Goal: Task Accomplishment & Management: Complete application form

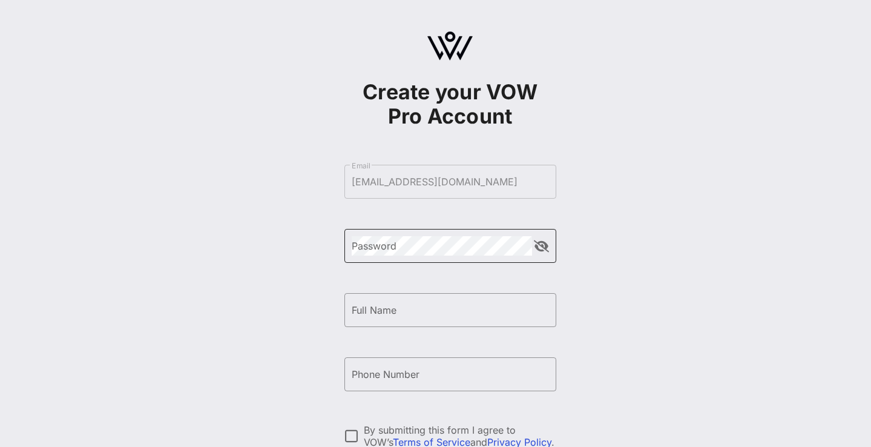
click at [446, 255] on div "Password" at bounding box center [442, 246] width 180 height 34
click at [540, 242] on button "append icon" at bounding box center [541, 246] width 15 height 12
click at [540, 315] on input "Full Name" at bounding box center [450, 309] width 197 height 19
type input "[PERSON_NAME]- [PERSON_NAME]"
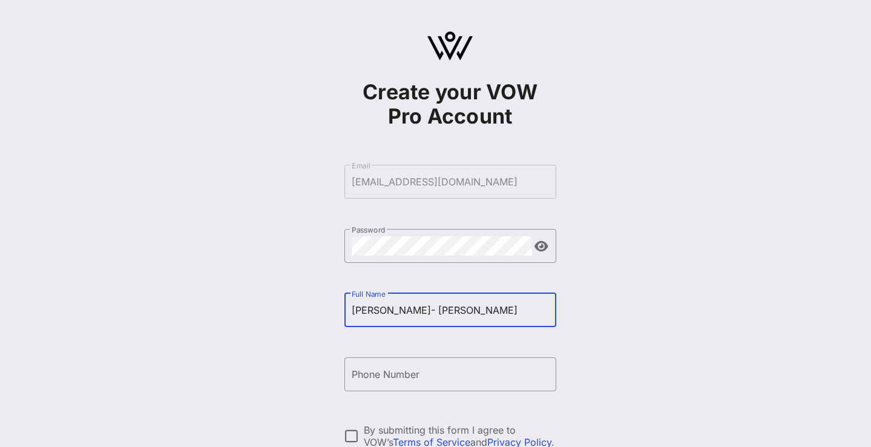
type input "[PHONE_NUMBER]"
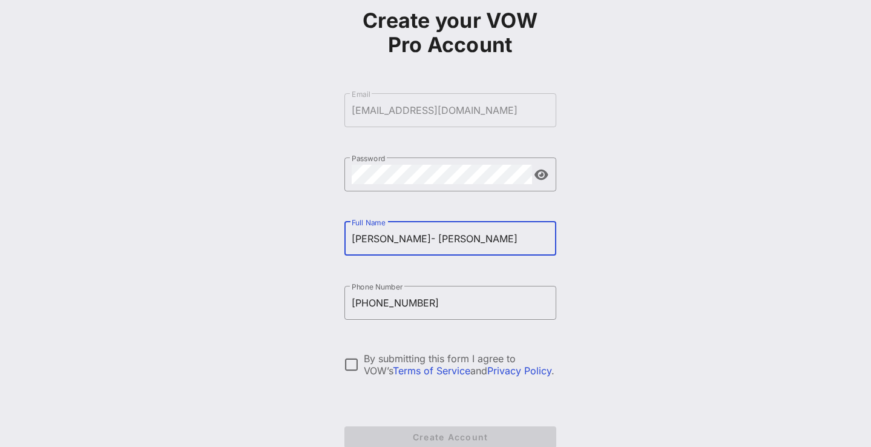
scroll to position [72, 0]
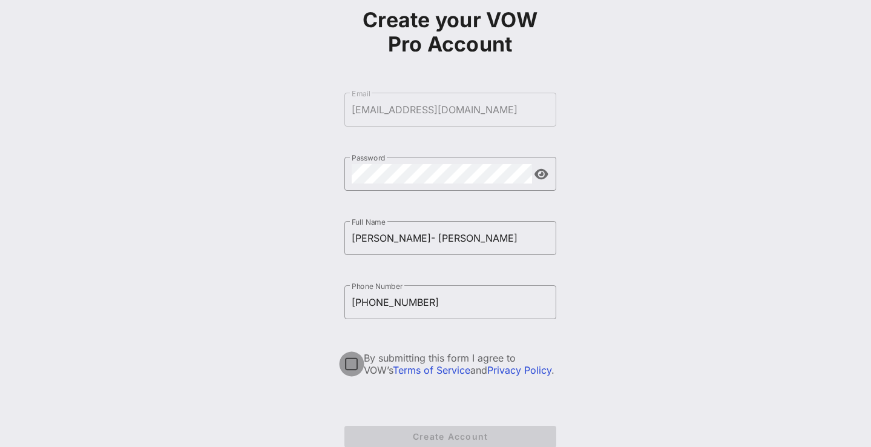
click at [350, 359] on div at bounding box center [351, 363] width 21 height 21
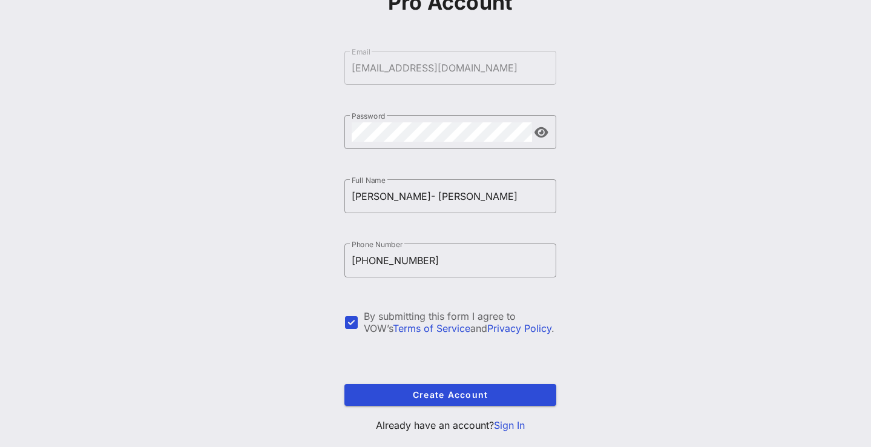
scroll to position [140, 0]
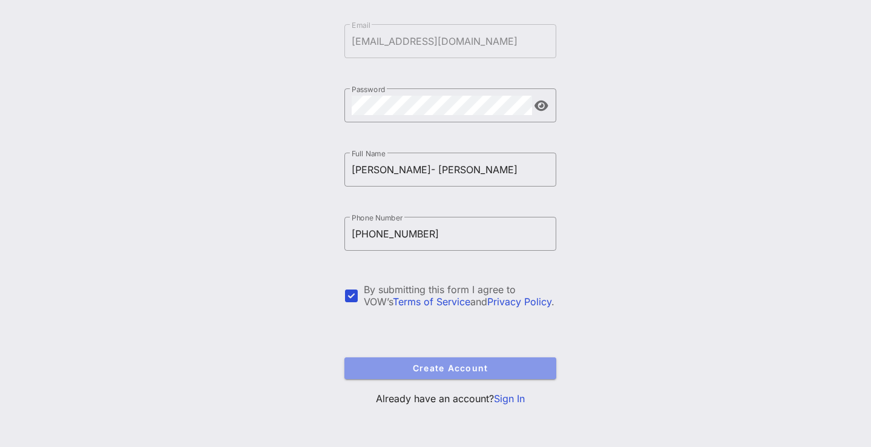
click at [447, 367] on span "Create Account" at bounding box center [450, 368] width 192 height 10
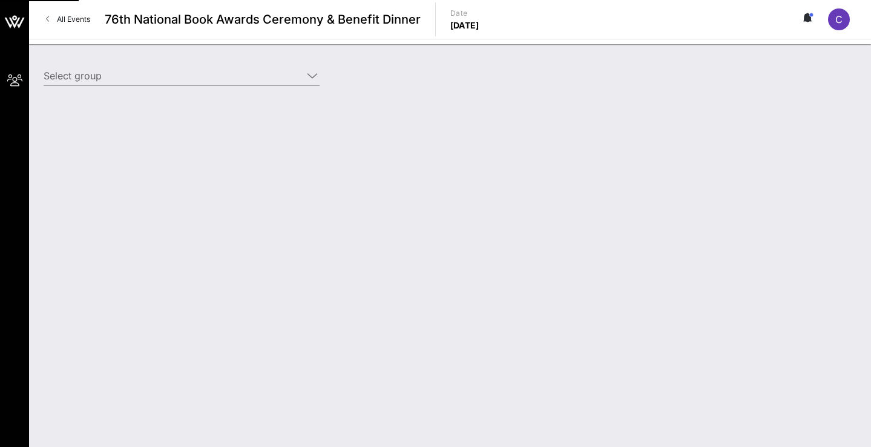
type input "Courtney Lee-Mitchell (Courtney Lee-Mitchell) [courtney lee- Mitchell, courtney…"
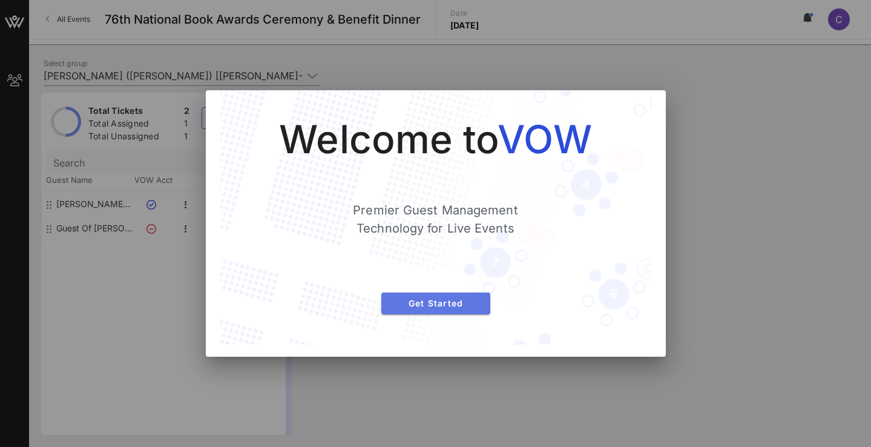
click at [452, 311] on button "Get Started" at bounding box center [435, 303] width 109 height 22
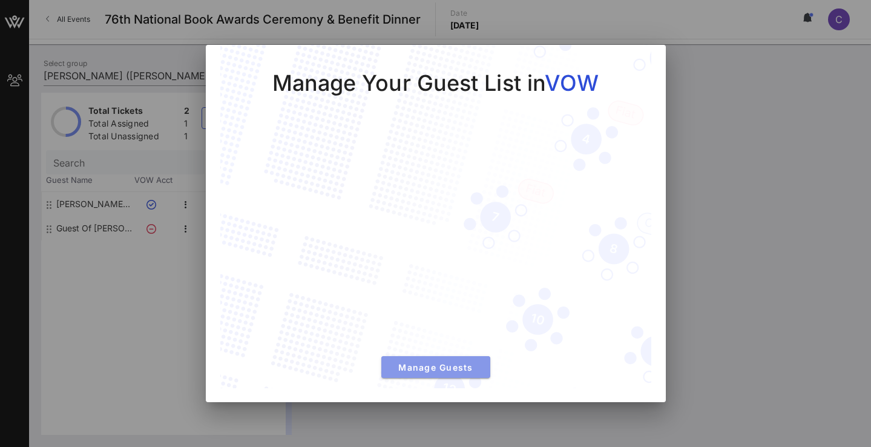
click at [431, 369] on span "Manage Guests" at bounding box center [436, 367] width 90 height 10
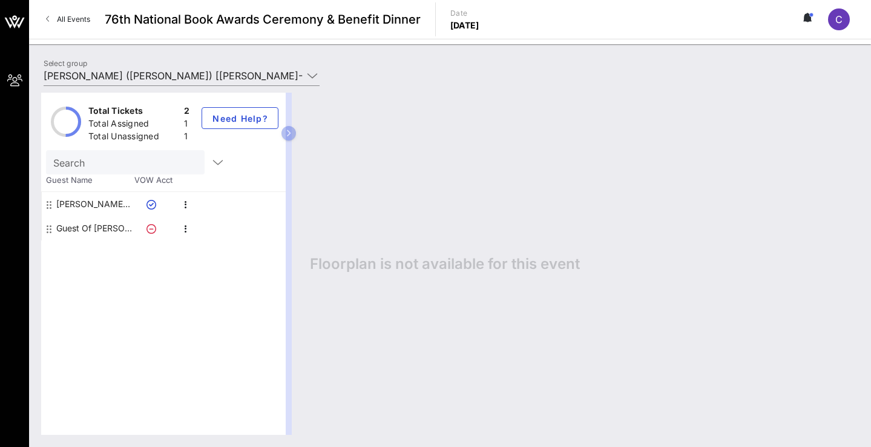
click at [150, 231] on icon at bounding box center [151, 229] width 10 height 10
click at [184, 204] on icon "button" at bounding box center [186, 204] width 15 height 15
click at [186, 229] on icon "button" at bounding box center [186, 229] width 15 height 15
click at [223, 223] on div "Edit" at bounding box center [216, 232] width 24 height 19
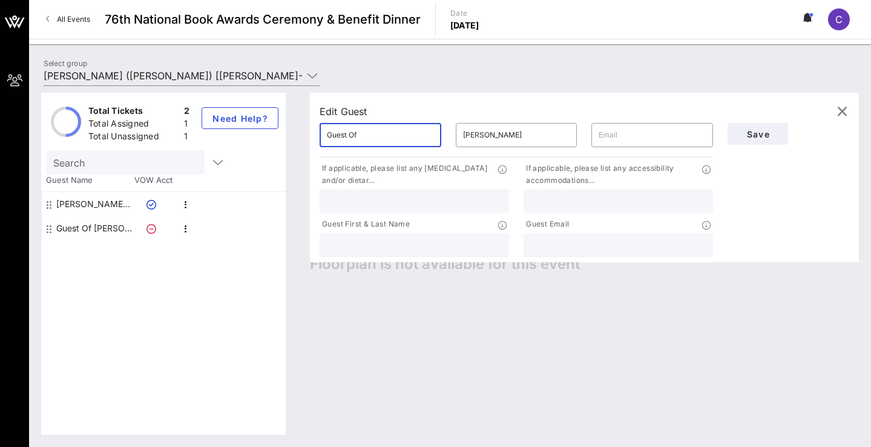
click at [348, 136] on input "Guest Of" at bounding box center [380, 134] width 107 height 19
click at [50, 225] on icon at bounding box center [49, 229] width 5 height 10
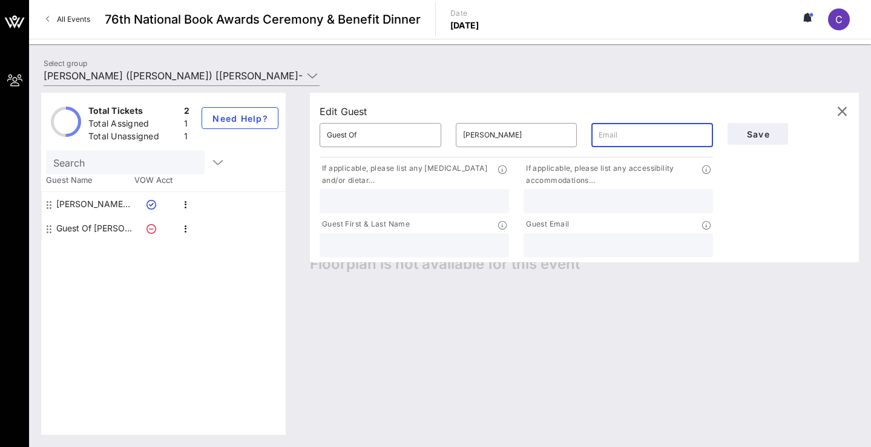
click at [628, 136] on input "text" at bounding box center [652, 134] width 107 height 19
click at [628, 137] on input "howdy@perkins.com" at bounding box center [652, 134] width 107 height 19
type input "howdy@nicholeperkins.com"
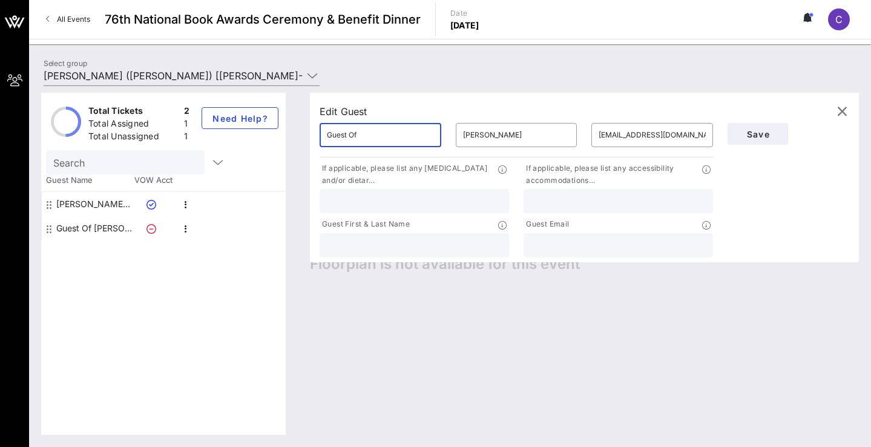
click at [398, 137] on input "Guest Of" at bounding box center [380, 134] width 107 height 19
type input "G"
type input "N"
type input "Guest of"
click at [382, 240] on input "text" at bounding box center [414, 245] width 175 height 16
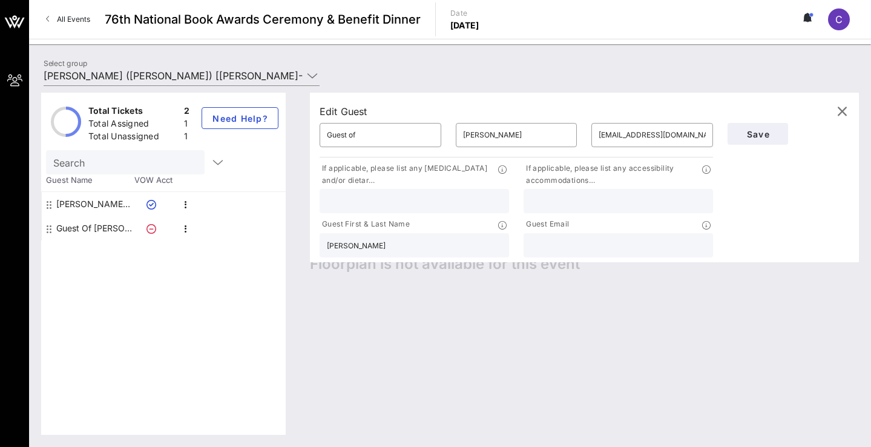
type input "NIchole Perkins"
click at [616, 249] on input "text" at bounding box center [618, 245] width 175 height 16
type input "howdy@nicholeperkins.com"
click at [766, 140] on button "Save" at bounding box center [758, 134] width 61 height 22
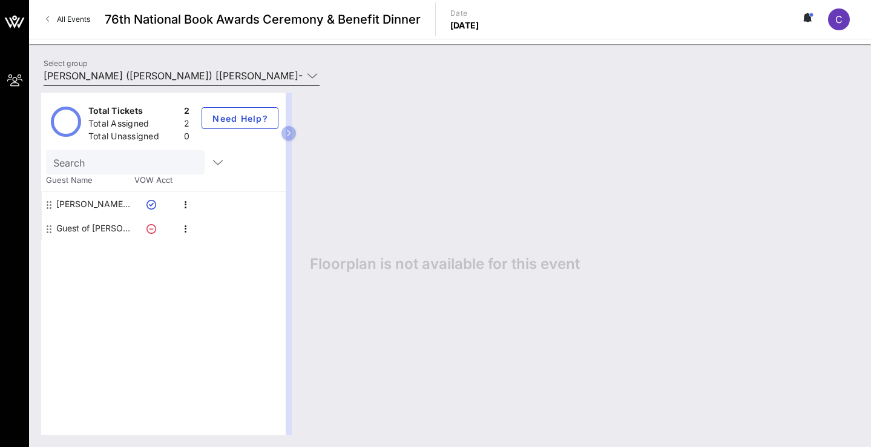
click at [312, 77] on icon at bounding box center [312, 75] width 11 height 15
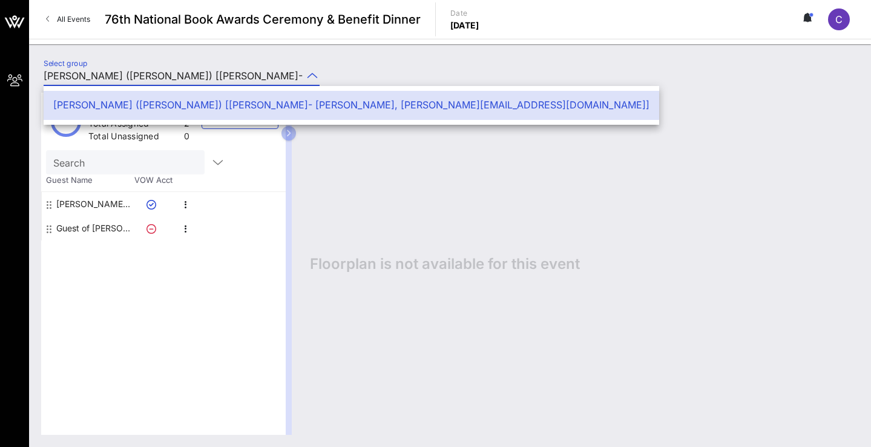
click at [419, 189] on div "Floorplan is not available for this event" at bounding box center [578, 264] width 561 height 342
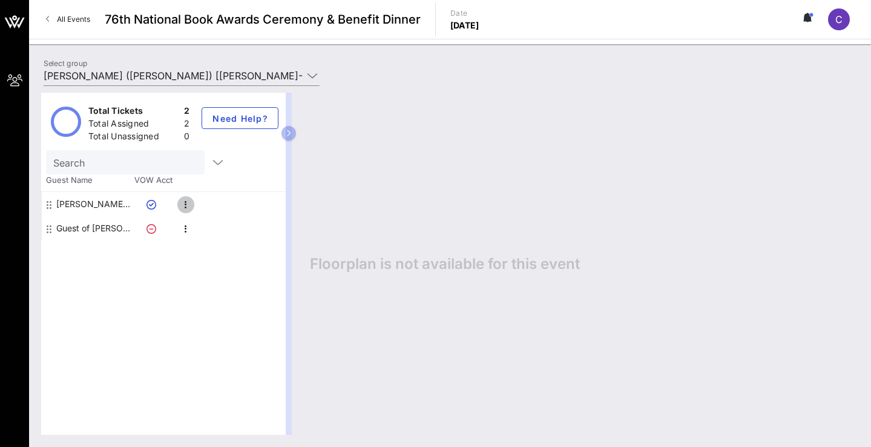
click at [186, 207] on icon "button" at bounding box center [186, 204] width 15 height 15
click at [184, 231] on icon "button" at bounding box center [186, 229] width 15 height 15
click at [214, 228] on div "Edit" at bounding box center [216, 233] width 24 height 10
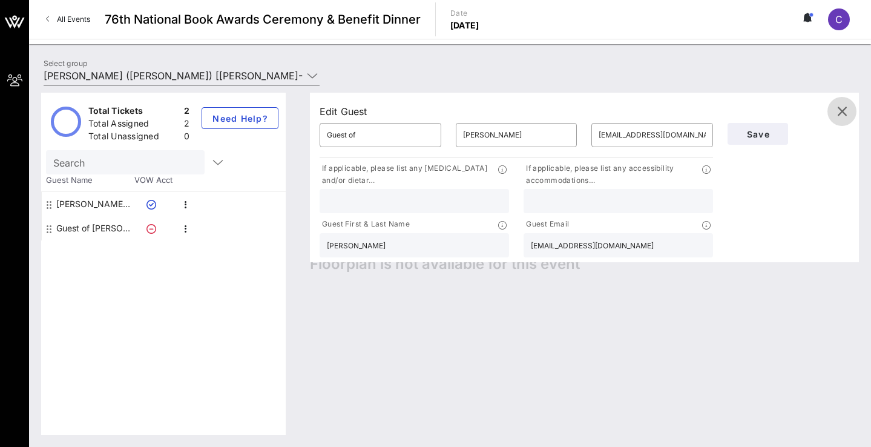
click at [847, 113] on icon "button" at bounding box center [842, 111] width 15 height 15
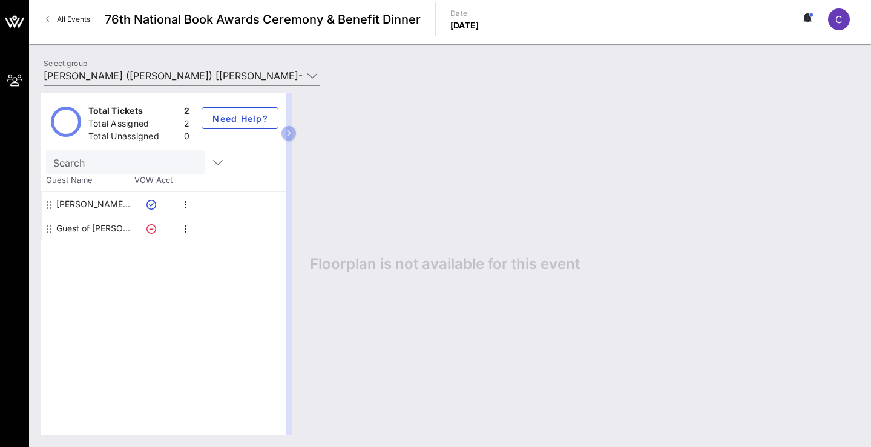
click at [811, 23] on button at bounding box center [807, 19] width 25 height 21
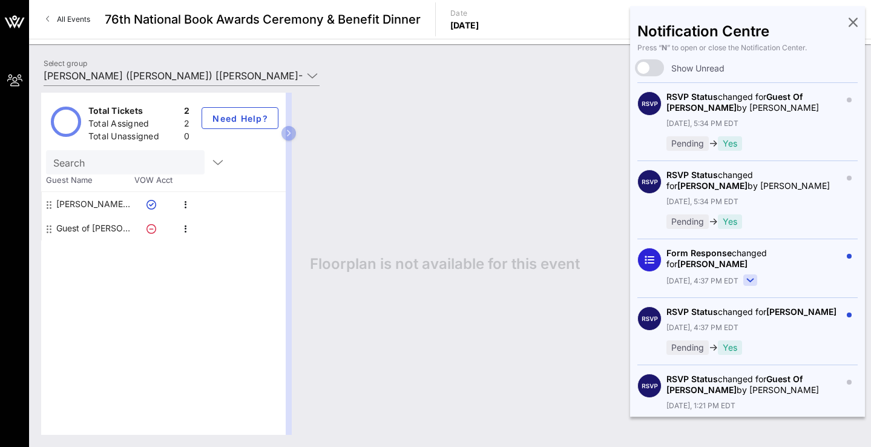
click at [528, 191] on div "Floorplan is not available for this event" at bounding box center [578, 264] width 561 height 342
